Goal: Task Accomplishment & Management: Use online tool/utility

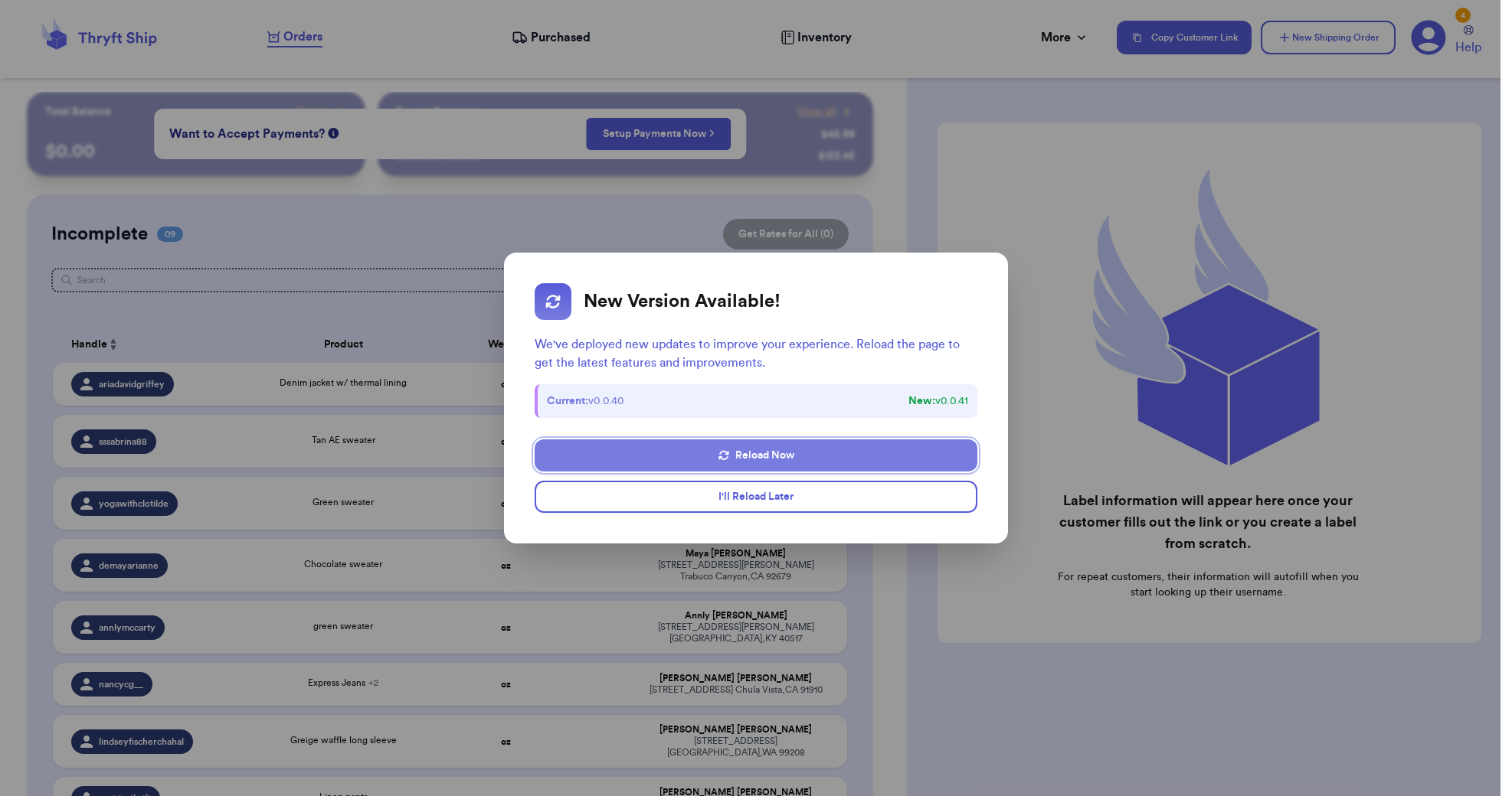
click at [819, 456] on button "Reload Now" at bounding box center [756, 455] width 443 height 32
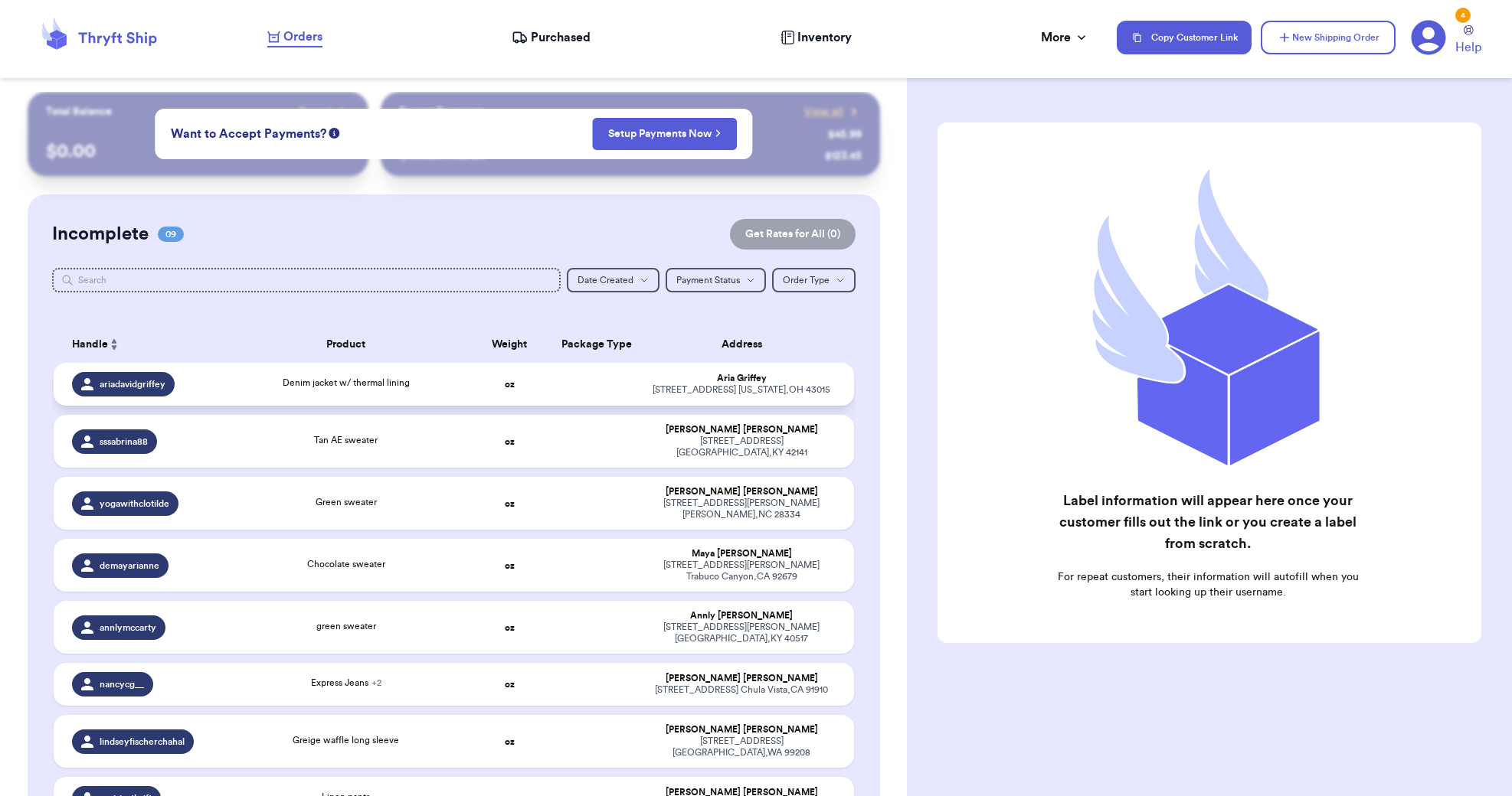
click at [427, 380] on div "Denim jacket w/ thermal lining" at bounding box center [346, 384] width 223 height 17
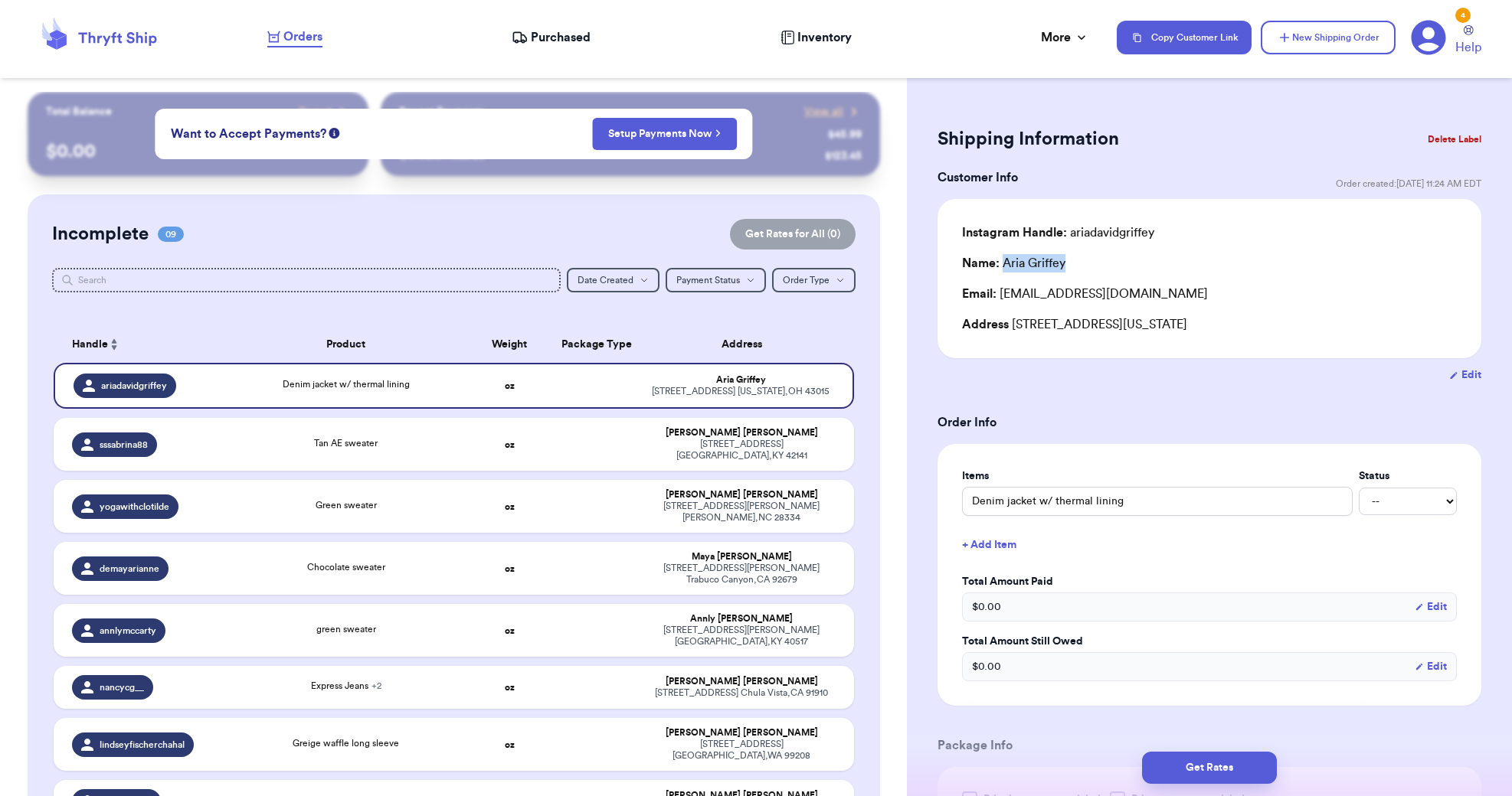
drag, startPoint x: 1004, startPoint y: 265, endPoint x: 1065, endPoint y: 267, distance: 61.0
click at [1065, 267] on div "Name: [PERSON_NAME]" at bounding box center [1013, 263] width 103 height 19
copy div "[PERSON_NAME]"
